Goal: Use online tool/utility: Utilize a website feature to perform a specific function

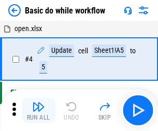
click at [38, 111] on img "button" at bounding box center [38, 107] width 12 height 12
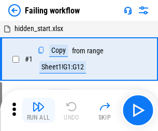
click at [38, 111] on img "button" at bounding box center [38, 107] width 12 height 12
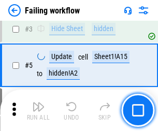
scroll to position [220, 0]
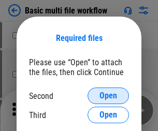
click at [109, 96] on span "Open" at bounding box center [109, 96] width 18 height 8
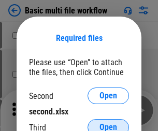
click at [109, 124] on span "Open" at bounding box center [109, 128] width 18 height 8
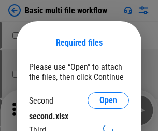
scroll to position [5, 0]
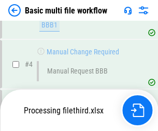
scroll to position [238, 0]
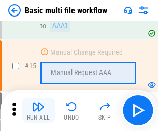
click at [38, 111] on img "button" at bounding box center [38, 107] width 12 height 12
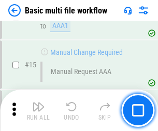
scroll to position [692, 0]
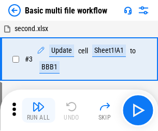
click at [38, 111] on img "button" at bounding box center [38, 107] width 12 height 12
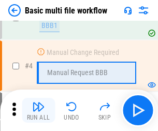
click at [38, 111] on img "button" at bounding box center [38, 107] width 12 height 12
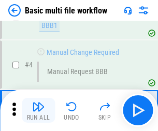
click at [38, 111] on img "button" at bounding box center [38, 107] width 12 height 12
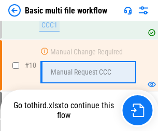
scroll to position [495, 0]
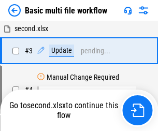
scroll to position [42, 0]
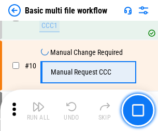
click at [38, 111] on img "button" at bounding box center [38, 107] width 12 height 12
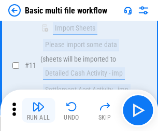
click at [38, 111] on img "button" at bounding box center [38, 107] width 12 height 12
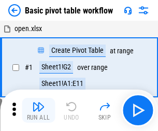
click at [38, 111] on img "button" at bounding box center [38, 107] width 12 height 12
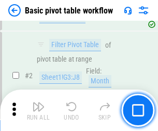
scroll to position [249, 0]
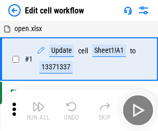
click at [38, 111] on img "button" at bounding box center [38, 107] width 12 height 12
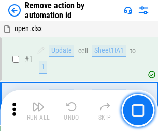
scroll to position [38, 0]
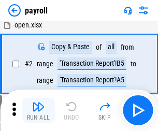
click at [38, 111] on img "button" at bounding box center [38, 107] width 12 height 12
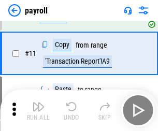
scroll to position [75, 0]
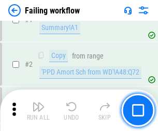
scroll to position [168, 0]
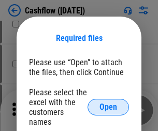
click at [109, 103] on span "Open" at bounding box center [109, 107] width 18 height 8
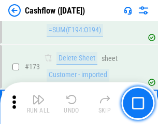
scroll to position [1100, 0]
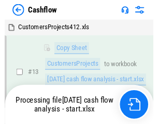
scroll to position [209, 0]
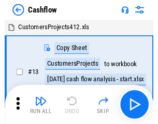
scroll to position [12, 0]
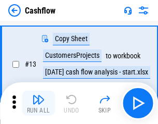
click at [38, 103] on img "button" at bounding box center [38, 99] width 12 height 12
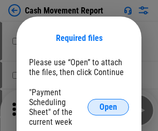
click at [109, 108] on span "Open" at bounding box center [109, 107] width 18 height 8
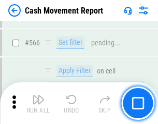
scroll to position [4762, 0]
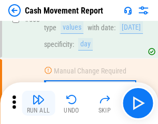
click at [38, 103] on img "button" at bounding box center [38, 99] width 12 height 12
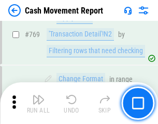
scroll to position [5774, 0]
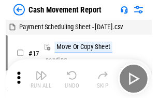
scroll to position [19, 0]
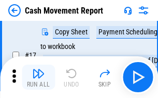
click at [38, 77] on img "button" at bounding box center [38, 73] width 12 height 12
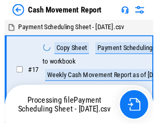
scroll to position [6, 0]
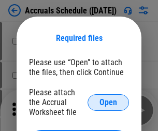
click at [109, 102] on span "Open" at bounding box center [109, 103] width 18 height 8
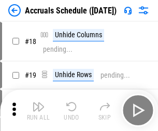
scroll to position [100, 0]
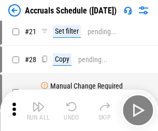
click at [38, 111] on img "button" at bounding box center [38, 107] width 12 height 12
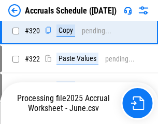
scroll to position [1933, 0]
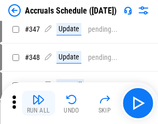
click at [38, 103] on img "button" at bounding box center [38, 99] width 12 height 12
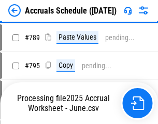
scroll to position [4365, 0]
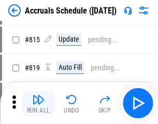
click at [38, 103] on img "button" at bounding box center [38, 99] width 12 height 12
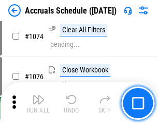
scroll to position [6223, 0]
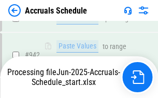
scroll to position [5603, 0]
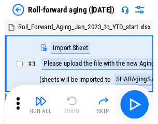
scroll to position [2, 0]
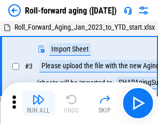
click at [38, 103] on img "button" at bounding box center [38, 99] width 12 height 12
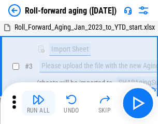
click at [38, 103] on img "button" at bounding box center [38, 99] width 12 height 12
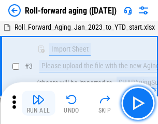
scroll to position [67, 0]
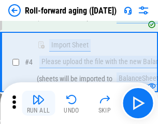
click at [38, 103] on img "button" at bounding box center [38, 99] width 12 height 12
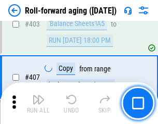
scroll to position [3603, 0]
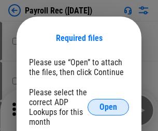
click at [109, 108] on span "Open" at bounding box center [109, 107] width 18 height 8
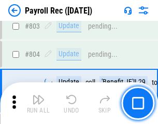
scroll to position [6601, 0]
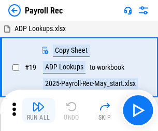
click at [38, 111] on img "button" at bounding box center [38, 107] width 12 height 12
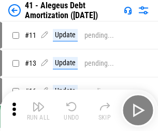
click at [38, 111] on img "button" at bounding box center [38, 107] width 12 height 12
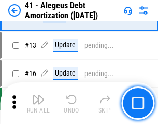
scroll to position [128, 0]
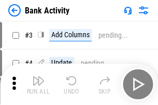
click at [38, 85] on img "button" at bounding box center [38, 81] width 12 height 12
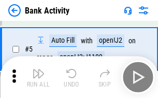
scroll to position [55, 0]
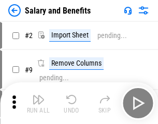
click at [38, 103] on img "button" at bounding box center [38, 99] width 12 height 12
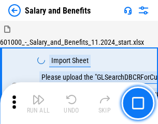
scroll to position [14, 0]
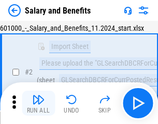
click at [38, 103] on img "button" at bounding box center [38, 99] width 12 height 12
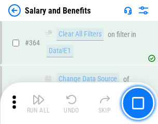
scroll to position [4893, 0]
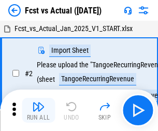
click at [38, 103] on img "button" at bounding box center [38, 107] width 12 height 12
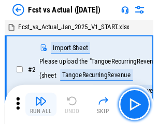
scroll to position [14, 0]
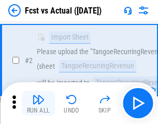
click at [38, 103] on img "button" at bounding box center [38, 99] width 12 height 12
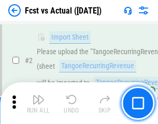
scroll to position [97, 0]
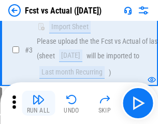
click at [38, 103] on img "button" at bounding box center [38, 99] width 12 height 12
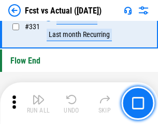
scroll to position [4974, 0]
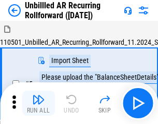
click at [38, 103] on img "button" at bounding box center [38, 99] width 12 height 12
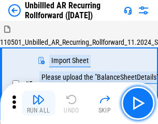
scroll to position [22, 0]
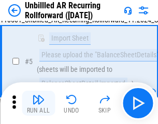
click at [38, 103] on img "button" at bounding box center [38, 99] width 12 height 12
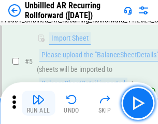
scroll to position [98, 0]
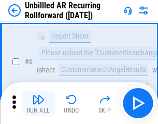
click at [38, 103] on img "button" at bounding box center [38, 99] width 12 height 12
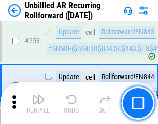
scroll to position [3529, 0]
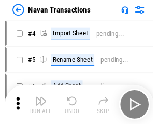
scroll to position [17, 0]
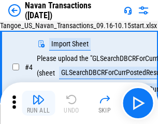
click at [38, 103] on img "button" at bounding box center [38, 99] width 12 height 12
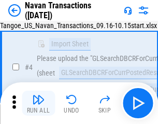
click at [38, 103] on img "button" at bounding box center [38, 99] width 12 height 12
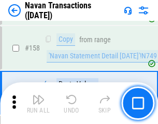
scroll to position [3369, 0]
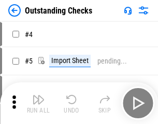
click at [38, 103] on img "button" at bounding box center [38, 99] width 12 height 12
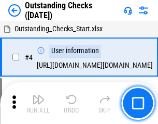
scroll to position [44, 0]
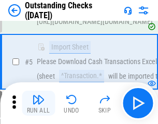
click at [38, 103] on img "button" at bounding box center [38, 99] width 12 height 12
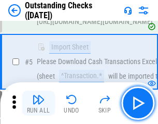
scroll to position [109, 0]
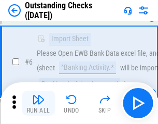
click at [38, 103] on img "button" at bounding box center [38, 99] width 12 height 12
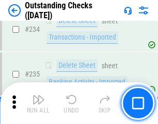
scroll to position [3155, 0]
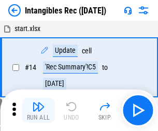
click at [38, 111] on img "button" at bounding box center [38, 107] width 12 height 12
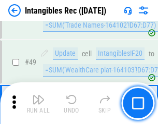
scroll to position [405, 0]
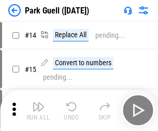
click at [38, 103] on img "button" at bounding box center [38, 107] width 12 height 12
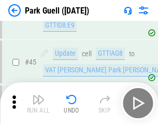
scroll to position [1299, 0]
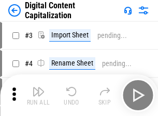
click at [38, 87] on img "button" at bounding box center [38, 91] width 12 height 12
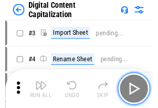
scroll to position [30, 0]
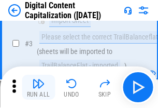
click at [38, 87] on img "button" at bounding box center [38, 83] width 12 height 12
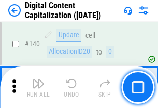
scroll to position [1102, 0]
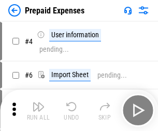
click at [38, 103] on img "button" at bounding box center [38, 107] width 12 height 12
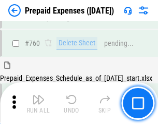
scroll to position [2880, 0]
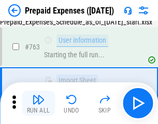
click at [38, 103] on img "button" at bounding box center [38, 99] width 12 height 12
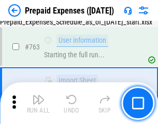
scroll to position [2941, 0]
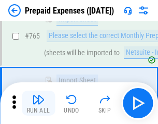
click at [38, 103] on img "button" at bounding box center [38, 99] width 12 height 12
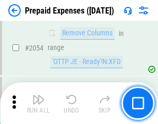
scroll to position [10861, 0]
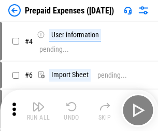
click at [38, 111] on img "button" at bounding box center [38, 107] width 12 height 12
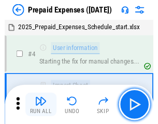
scroll to position [46, 0]
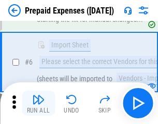
click at [38, 103] on img "button" at bounding box center [38, 99] width 12 height 12
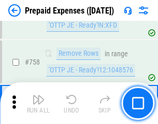
scroll to position [3702, 0]
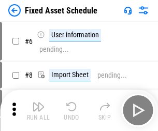
click at [38, 111] on img "button" at bounding box center [38, 107] width 12 height 12
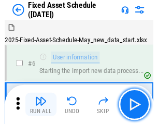
scroll to position [56, 0]
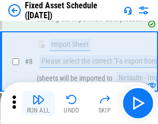
click at [38, 103] on img "button" at bounding box center [38, 99] width 12 height 12
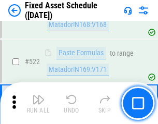
scroll to position [3611, 0]
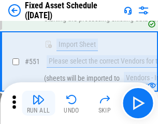
click at [38, 103] on img "button" at bounding box center [38, 99] width 12 height 12
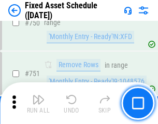
scroll to position [5066, 0]
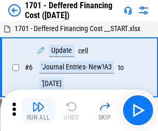
click at [38, 111] on img "button" at bounding box center [38, 107] width 12 height 12
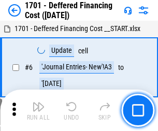
scroll to position [125, 0]
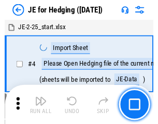
scroll to position [2, 0]
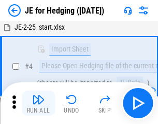
click at [38, 103] on img "button" at bounding box center [38, 99] width 12 height 12
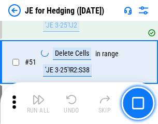
scroll to position [673, 0]
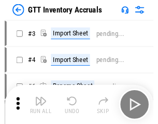
scroll to position [2, 0]
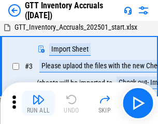
click at [38, 103] on img "button" at bounding box center [38, 99] width 12 height 12
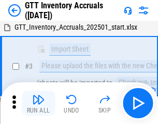
click at [38, 103] on img "button" at bounding box center [38, 99] width 12 height 12
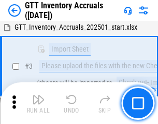
scroll to position [67, 0]
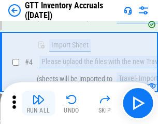
click at [38, 103] on img "button" at bounding box center [38, 99] width 12 height 12
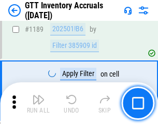
scroll to position [8485, 0]
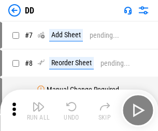
click at [38, 111] on img "button" at bounding box center [38, 107] width 12 height 12
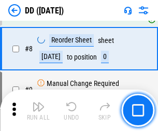
scroll to position [100, 0]
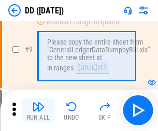
click at [38, 111] on img "button" at bounding box center [38, 107] width 12 height 12
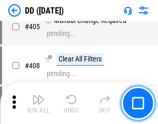
scroll to position [4649, 0]
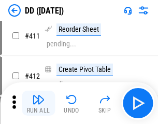
click at [38, 103] on img "button" at bounding box center [38, 99] width 12 height 12
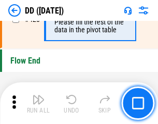
scroll to position [4973, 0]
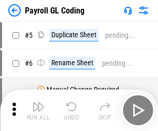
click at [38, 111] on img "button" at bounding box center [38, 107] width 12 height 12
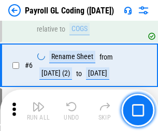
scroll to position [125, 0]
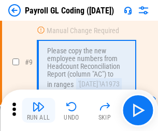
click at [38, 111] on img "button" at bounding box center [38, 107] width 12 height 12
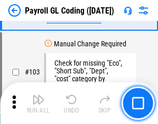
scroll to position [2438, 0]
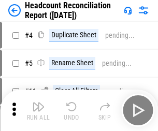
click at [38, 111] on img "button" at bounding box center [38, 107] width 12 height 12
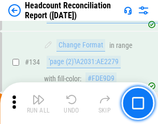
scroll to position [1249, 0]
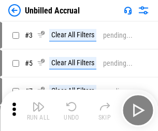
click at [38, 111] on img "button" at bounding box center [38, 107] width 12 height 12
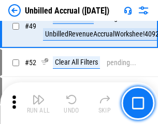
scroll to position [942, 0]
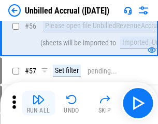
click at [38, 103] on img "button" at bounding box center [38, 99] width 12 height 12
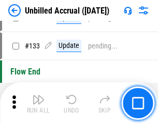
scroll to position [3095, 0]
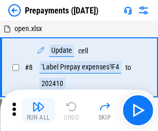
click at [38, 111] on img "button" at bounding box center [38, 107] width 12 height 12
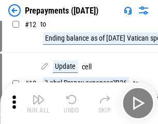
scroll to position [65, 0]
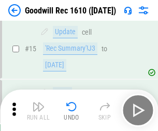
scroll to position [178, 0]
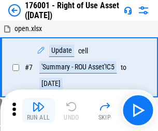
click at [38, 111] on img "button" at bounding box center [38, 107] width 12 height 12
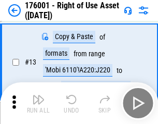
scroll to position [67, 0]
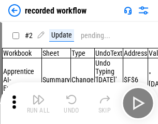
click at [38, 103] on img "button" at bounding box center [38, 99] width 12 height 12
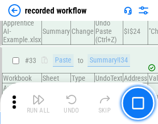
scroll to position [3248, 0]
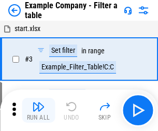
click at [38, 111] on img "button" at bounding box center [38, 107] width 12 height 12
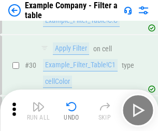
scroll to position [951, 0]
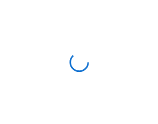
scroll to position [16, 0]
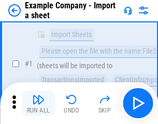
click at [38, 103] on img "button" at bounding box center [38, 99] width 12 height 12
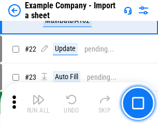
scroll to position [230, 0]
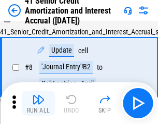
click at [38, 103] on img "button" at bounding box center [38, 99] width 12 height 12
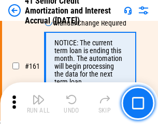
click at [38, 103] on img "button" at bounding box center [38, 99] width 12 height 12
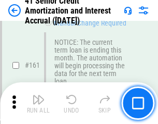
scroll to position [1111, 0]
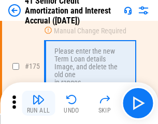
click at [38, 103] on img "button" at bounding box center [38, 99] width 12 height 12
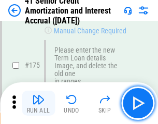
scroll to position [1217, 0]
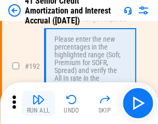
click at [38, 103] on img "button" at bounding box center [38, 99] width 12 height 12
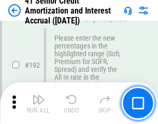
scroll to position [1326, 0]
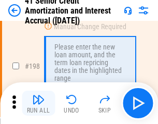
click at [38, 103] on img "button" at bounding box center [38, 99] width 12 height 12
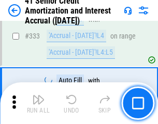
scroll to position [2654, 0]
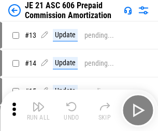
click at [38, 103] on img "button" at bounding box center [38, 107] width 12 height 12
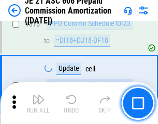
scroll to position [1940, 0]
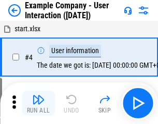
click at [38, 103] on img "button" at bounding box center [38, 99] width 12 height 12
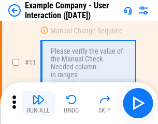
click at [38, 103] on img "button" at bounding box center [38, 99] width 12 height 12
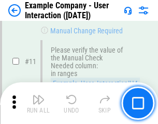
scroll to position [225, 0]
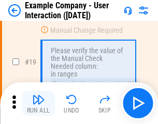
click at [38, 103] on img "button" at bounding box center [38, 99] width 12 height 12
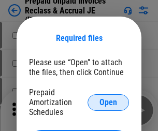
click at [109, 102] on span "Open" at bounding box center [109, 103] width 18 height 8
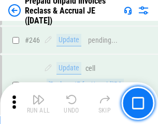
scroll to position [1403, 0]
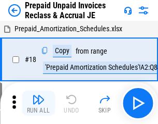
click at [38, 103] on img "button" at bounding box center [38, 99] width 12 height 12
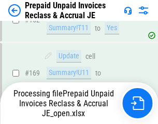
scroll to position [1350, 0]
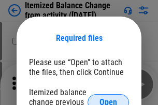
click at [109, 99] on span "Open" at bounding box center [109, 103] width 18 height 8
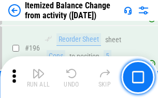
scroll to position [2000, 0]
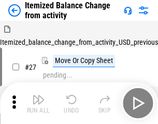
scroll to position [16, 0]
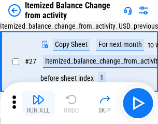
click at [38, 103] on img "button" at bounding box center [38, 99] width 12 height 12
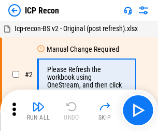
scroll to position [5, 0]
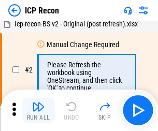
click at [38, 111] on img "button" at bounding box center [38, 107] width 12 height 12
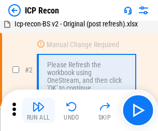
click at [38, 111] on img "button" at bounding box center [38, 107] width 12 height 12
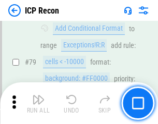
scroll to position [1018, 0]
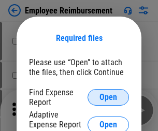
click at [109, 98] on span "Open" at bounding box center [109, 98] width 18 height 8
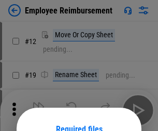
scroll to position [91, 0]
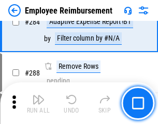
scroll to position [2824, 0]
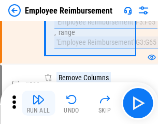
click at [38, 103] on img "button" at bounding box center [38, 99] width 12 height 12
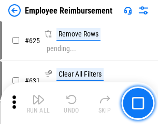
scroll to position [6221, 0]
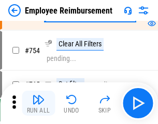
click at [38, 103] on img "button" at bounding box center [38, 99] width 12 height 12
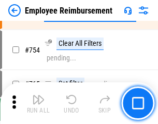
click at [38, 103] on img "button" at bounding box center [38, 99] width 12 height 12
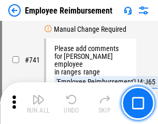
scroll to position [7290, 0]
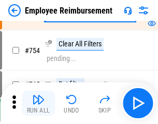
click at [38, 103] on img "button" at bounding box center [38, 99] width 12 height 12
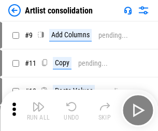
click at [38, 111] on img "button" at bounding box center [38, 107] width 12 height 12
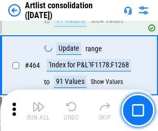
scroll to position [4550, 0]
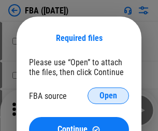
click at [109, 96] on span "Open" at bounding box center [109, 96] width 18 height 8
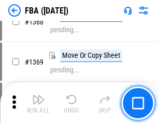
scroll to position [11159, 0]
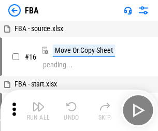
scroll to position [10, 0]
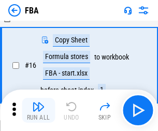
click at [38, 111] on img "button" at bounding box center [38, 107] width 12 height 12
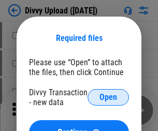
click at [109, 98] on span "Open" at bounding box center [109, 98] width 18 height 8
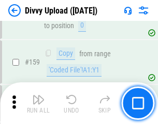
scroll to position [1076, 0]
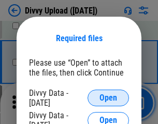
click at [109, 98] on span "Open" at bounding box center [109, 98] width 18 height 8
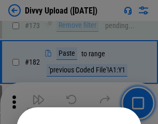
scroll to position [1166, 0]
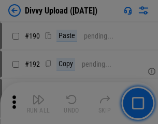
scroll to position [1311, 0]
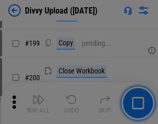
scroll to position [1511, 0]
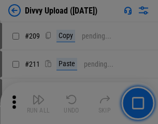
scroll to position [1765, 0]
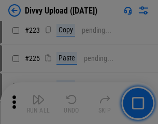
scroll to position [2074, 0]
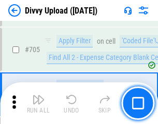
scroll to position [7108, 0]
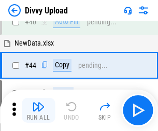
click at [38, 111] on img "button" at bounding box center [38, 107] width 12 height 12
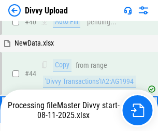
scroll to position [114, 0]
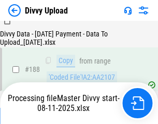
scroll to position [1223, 0]
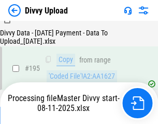
scroll to position [1452, 0]
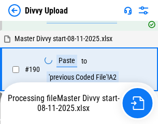
scroll to position [1392, 0]
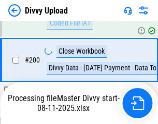
scroll to position [1681, 0]
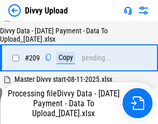
scroll to position [1910, 0]
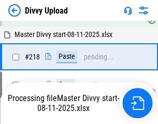
scroll to position [2237, 0]
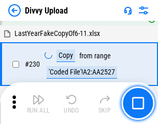
scroll to position [2579, 0]
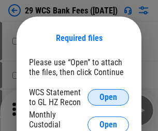
click at [109, 98] on span "Open" at bounding box center [109, 98] width 18 height 8
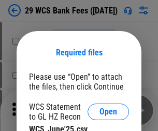
scroll to position [15, 0]
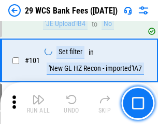
scroll to position [1013, 0]
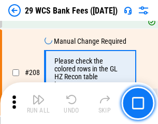
click at [38, 103] on img "button" at bounding box center [38, 99] width 12 height 12
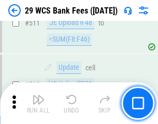
scroll to position [5228, 0]
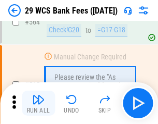
click at [38, 103] on img "button" at bounding box center [38, 99] width 12 height 12
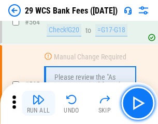
scroll to position [5620, 0]
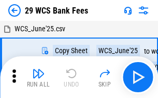
scroll to position [19, 0]
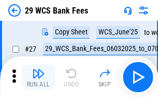
click at [38, 77] on img "button" at bounding box center [38, 73] width 12 height 12
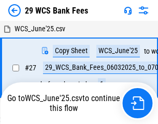
scroll to position [6, 0]
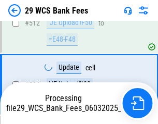
scroll to position [5379, 0]
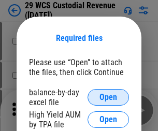
click at [109, 98] on span "Open" at bounding box center [109, 98] width 18 height 8
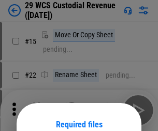
scroll to position [87, 0]
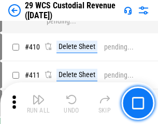
scroll to position [4813, 0]
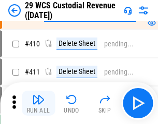
click at [38, 103] on img "button" at bounding box center [38, 99] width 12 height 12
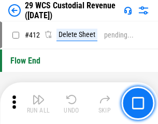
scroll to position [4962, 0]
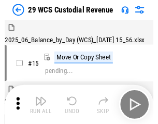
scroll to position [25, 0]
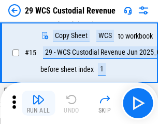
click at [38, 103] on img "button" at bounding box center [38, 99] width 12 height 12
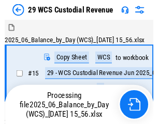
scroll to position [25, 0]
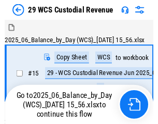
scroll to position [19, 0]
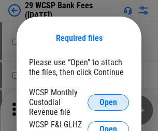
click at [109, 102] on span "Open" at bounding box center [109, 103] width 18 height 8
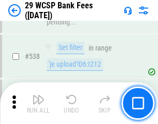
scroll to position [3992, 0]
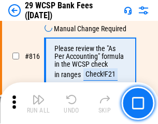
click at [38, 103] on img "button" at bounding box center [38, 99] width 12 height 12
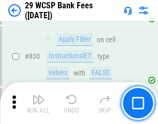
scroll to position [6593, 0]
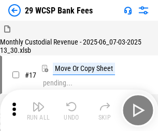
click at [38, 103] on img "button" at bounding box center [38, 107] width 12 height 12
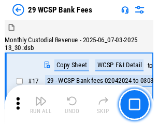
scroll to position [25, 0]
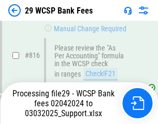
scroll to position [6389, 0]
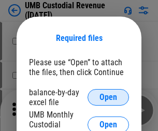
click at [109, 98] on span "Open" at bounding box center [109, 98] width 18 height 8
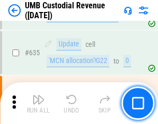
scroll to position [5438, 0]
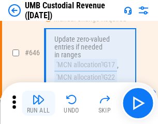
click at [38, 103] on img "button" at bounding box center [38, 99] width 12 height 12
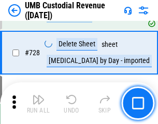
scroll to position [6410, 0]
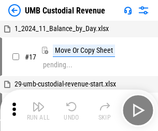
scroll to position [8, 0]
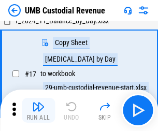
click at [38, 111] on img "button" at bounding box center [38, 107] width 12 height 12
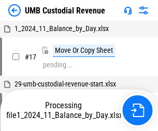
scroll to position [8, 0]
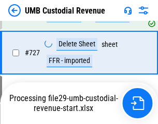
scroll to position [6341, 0]
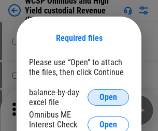
click at [109, 98] on span "Open" at bounding box center [109, 98] width 18 height 8
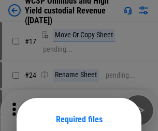
scroll to position [82, 0]
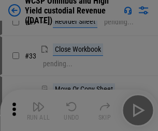
scroll to position [237, 0]
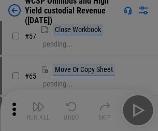
scroll to position [453, 0]
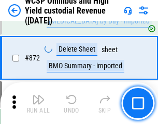
scroll to position [8794, 0]
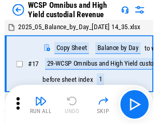
scroll to position [6, 0]
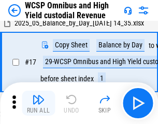
click at [38, 103] on img "button" at bounding box center [38, 99] width 12 height 12
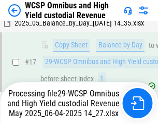
scroll to position [216, 0]
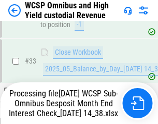
scroll to position [514, 0]
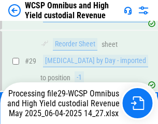
scroll to position [216, 0]
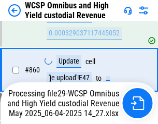
scroll to position [8725, 0]
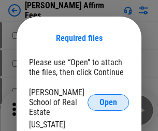
click at [109, 99] on span "Open" at bounding box center [109, 103] width 18 height 8
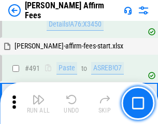
scroll to position [2825, 0]
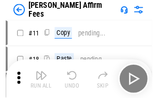
scroll to position [10, 0]
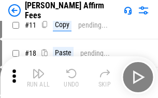
click at [38, 77] on img "button" at bounding box center [38, 73] width 12 height 12
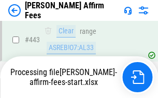
scroll to position [2725, 0]
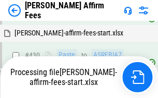
scroll to position [2725, 0]
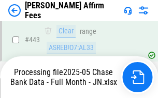
scroll to position [2725, 0]
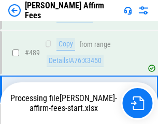
scroll to position [2712, 0]
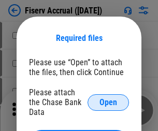
click at [109, 99] on span "Open" at bounding box center [109, 103] width 18 height 8
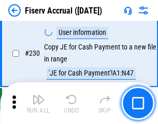
scroll to position [3292, 0]
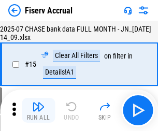
click at [38, 111] on img "button" at bounding box center [38, 107] width 12 height 12
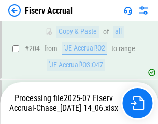
scroll to position [3153, 0]
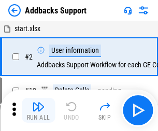
click at [38, 103] on img "button" at bounding box center [38, 107] width 12 height 12
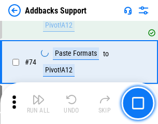
scroll to position [756, 0]
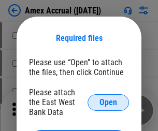
click at [109, 102] on span "Open" at bounding box center [109, 103] width 18 height 8
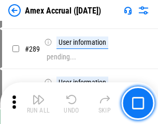
scroll to position [2845, 0]
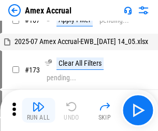
click at [38, 111] on img "button" at bounding box center [38, 107] width 12 height 12
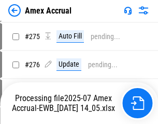
scroll to position [3097, 0]
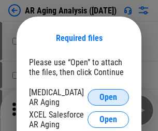
click at [109, 96] on span "Open" at bounding box center [109, 98] width 18 height 8
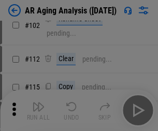
scroll to position [143, 0]
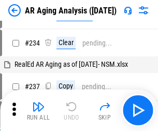
scroll to position [10, 0]
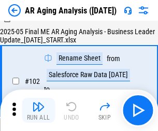
click at [38, 111] on img "button" at bounding box center [38, 107] width 12 height 12
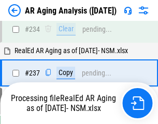
scroll to position [1611, 0]
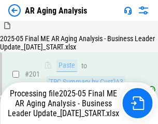
scroll to position [1599, 0]
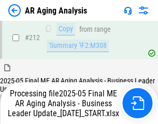
scroll to position [1599, 0]
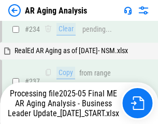
scroll to position [1642, 0]
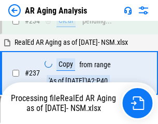
scroll to position [1642, 0]
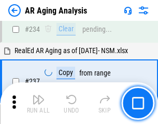
scroll to position [1599, 0]
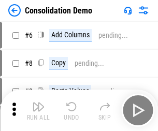
click at [38, 111] on img "button" at bounding box center [38, 107] width 12 height 12
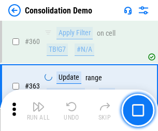
scroll to position [3483, 0]
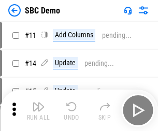
click at [38, 111] on img "button" at bounding box center [38, 107] width 12 height 12
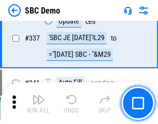
scroll to position [2733, 0]
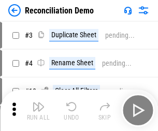
click at [38, 111] on img "button" at bounding box center [38, 107] width 12 height 12
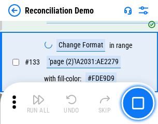
scroll to position [1234, 0]
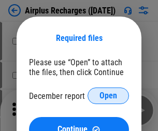
click at [109, 96] on span "Open" at bounding box center [109, 96] width 18 height 8
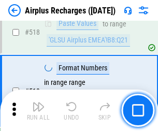
scroll to position [4471, 0]
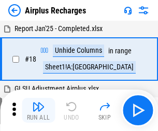
click at [38, 111] on img "button" at bounding box center [38, 107] width 12 height 12
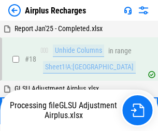
scroll to position [46, 0]
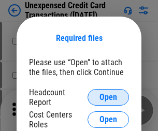
click at [109, 98] on span "Open" at bounding box center [109, 98] width 18 height 8
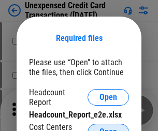
click at [109, 128] on span "Open" at bounding box center [109, 132] width 18 height 8
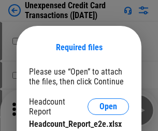
scroll to position [9, 0]
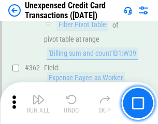
scroll to position [2672, 0]
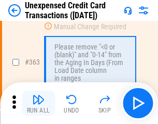
click at [38, 103] on img "button" at bounding box center [38, 99] width 12 height 12
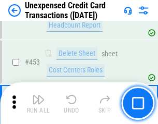
scroll to position [3544, 0]
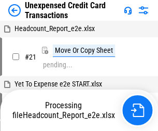
scroll to position [16, 0]
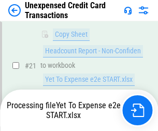
scroll to position [169, 0]
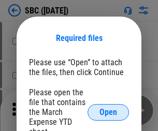
click at [109, 112] on span "Open" at bounding box center [109, 113] width 18 height 8
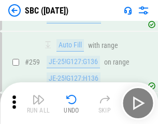
scroll to position [2030, 0]
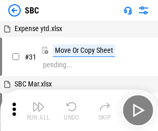
scroll to position [10, 0]
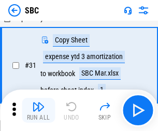
click at [38, 111] on img "button" at bounding box center [38, 107] width 12 height 12
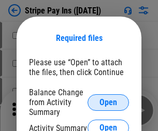
click at [109, 102] on span "Open" at bounding box center [109, 103] width 18 height 8
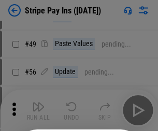
scroll to position [189, 0]
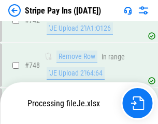
scroll to position [5387, 0]
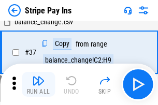
click at [38, 85] on img "button" at bounding box center [38, 81] width 12 height 12
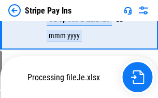
scroll to position [5364, 0]
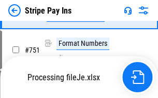
scroll to position [5364, 0]
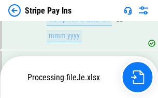
scroll to position [5364, 0]
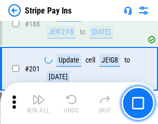
scroll to position [1480, 0]
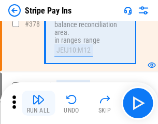
click at [38, 103] on img "button" at bounding box center [38, 99] width 12 height 12
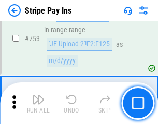
scroll to position [5351, 0]
